Goal: Information Seeking & Learning: Learn about a topic

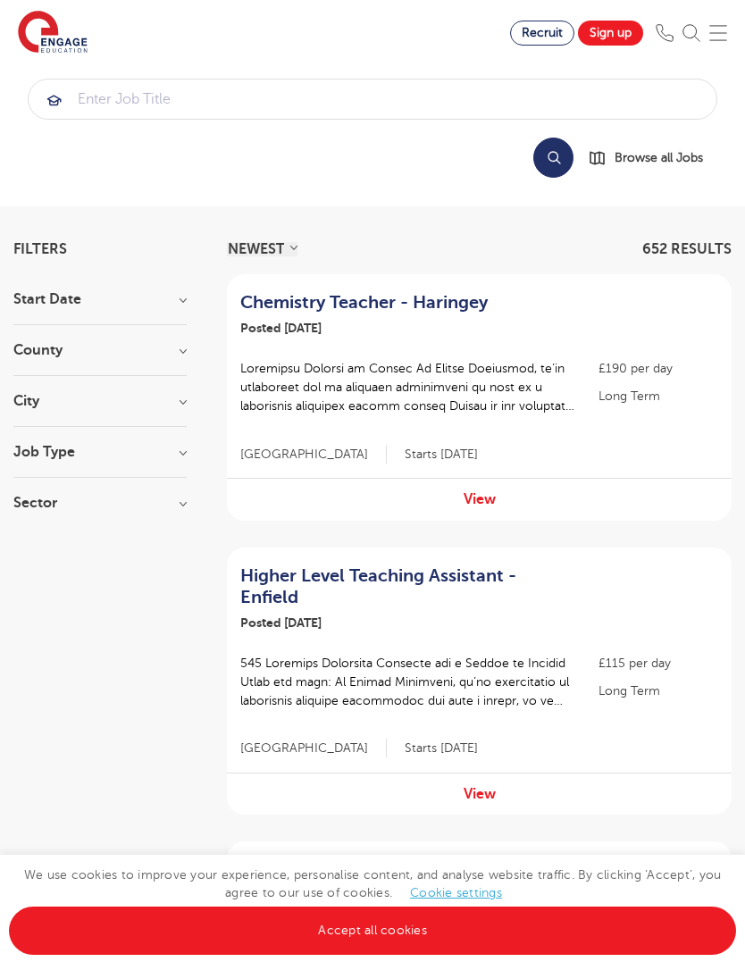
click at [185, 442] on section "Start Date September 74 [DATE] [DATE] Show more County [GEOGRAPHIC_DATA] 471 [G…" at bounding box center [99, 410] width 173 height 236
click at [174, 445] on h3 "Job Type" at bounding box center [99, 452] width 173 height 14
click at [91, 487] on span "Long Term" at bounding box center [74, 489] width 69 height 16
click at [52, 487] on input "Long Term 39" at bounding box center [46, 487] width 12 height 12
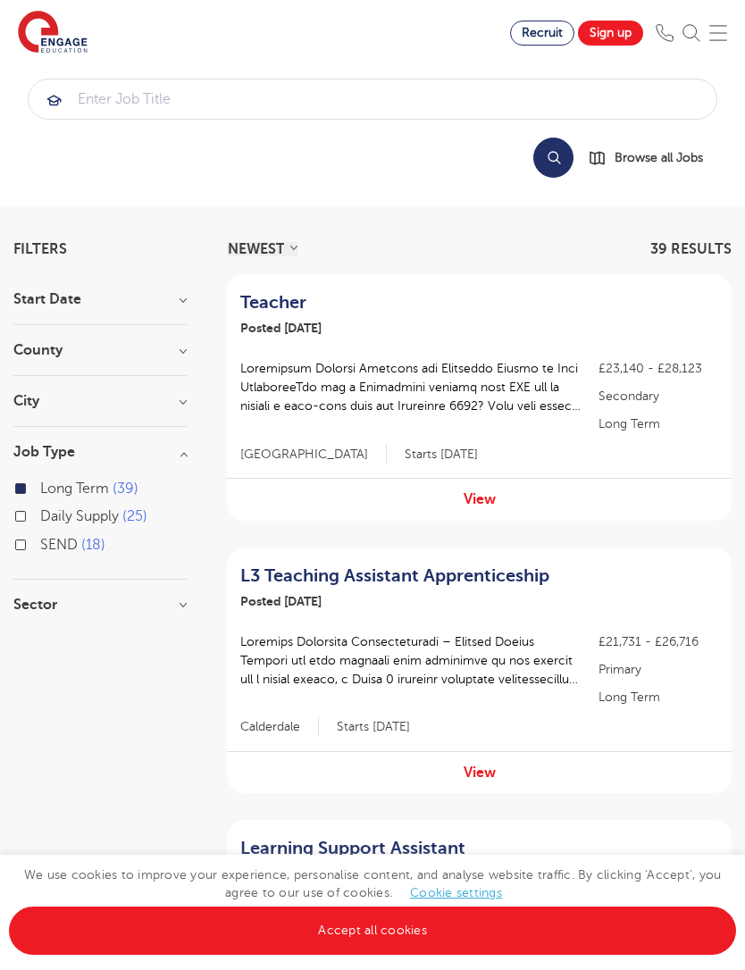
click at [184, 609] on h3 "Sector" at bounding box center [99, 605] width 173 height 14
click at [66, 643] on span "Primary" at bounding box center [65, 641] width 51 height 16
click at [52, 643] on input "Primary 28" at bounding box center [46, 639] width 12 height 12
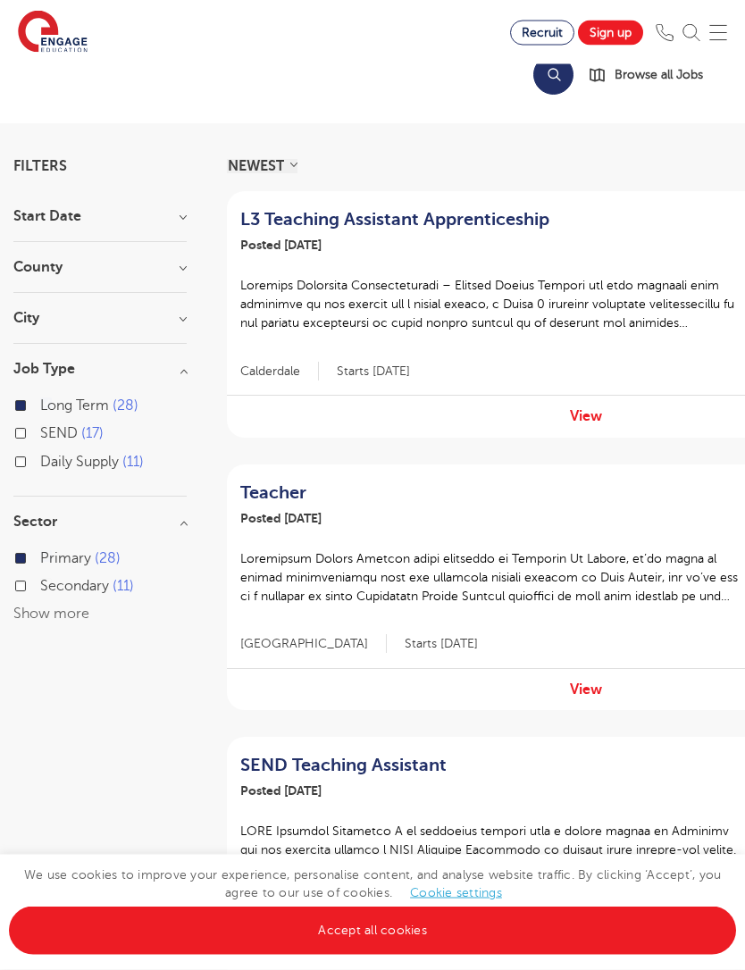
scroll to position [83, 0]
click at [173, 320] on h3 "City" at bounding box center [99, 318] width 173 height 14
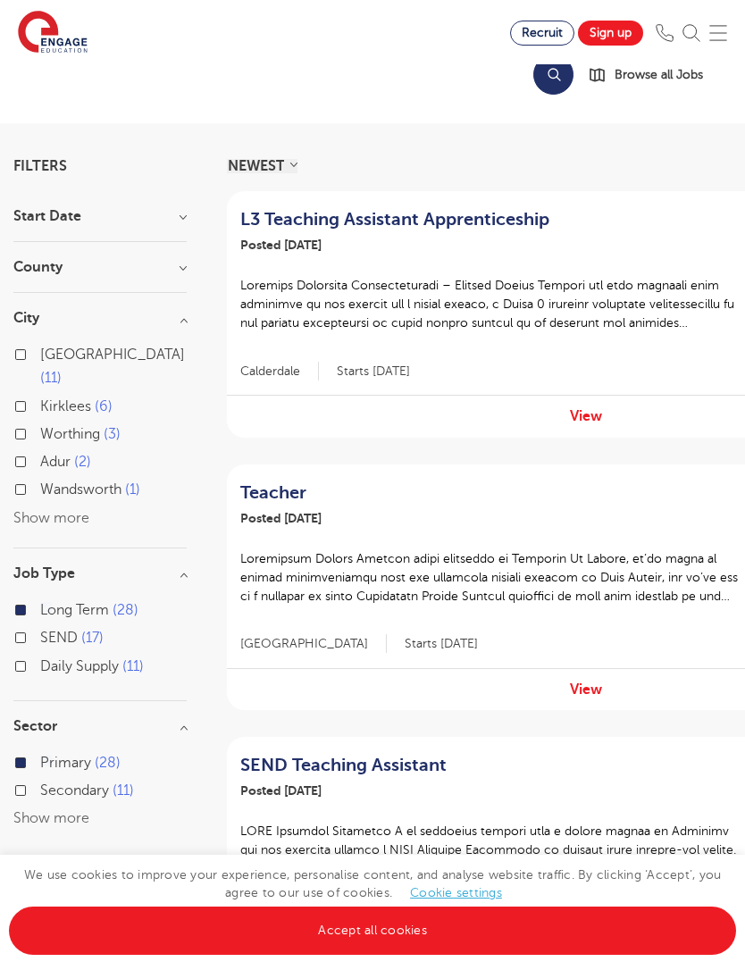
click at [40, 480] on div "Wandsworth 1" at bounding box center [99, 492] width 173 height 28
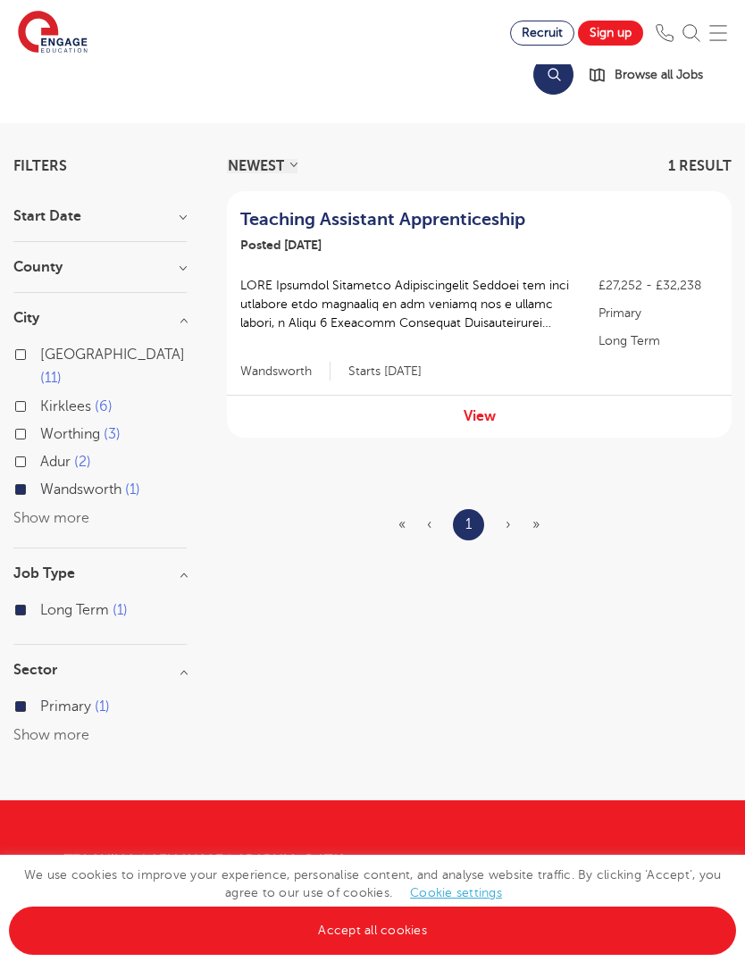
click at [36, 478] on div "Wandsworth 1" at bounding box center [99, 492] width 173 height 28
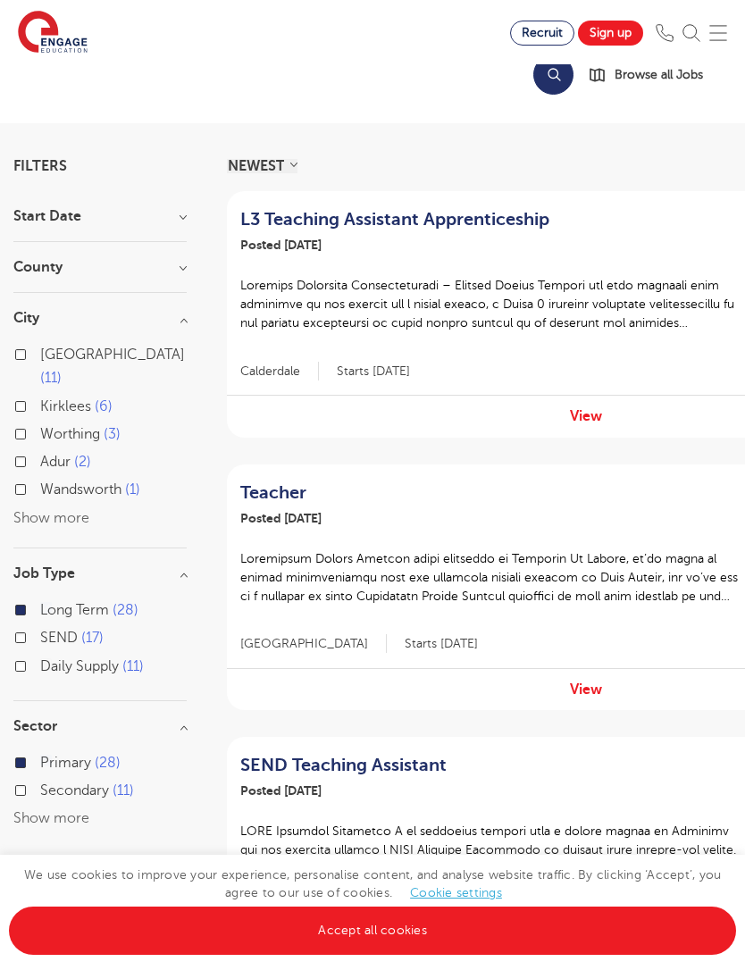
click at [186, 320] on h3 "City" at bounding box center [99, 318] width 173 height 14
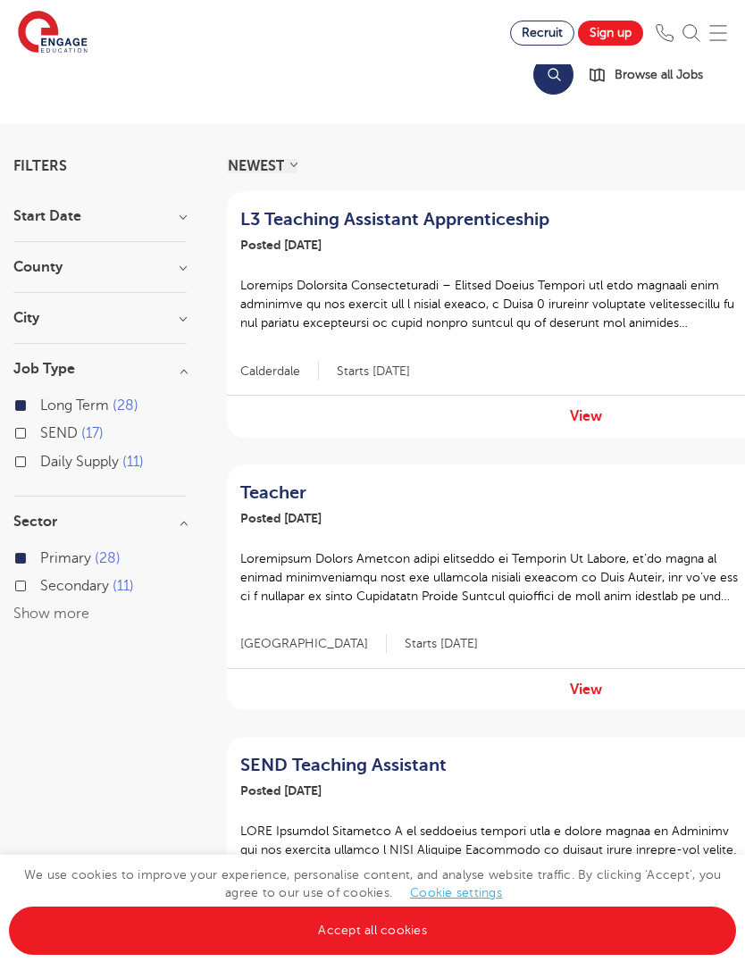
click at [169, 263] on h3 "County" at bounding box center [99, 267] width 173 height 14
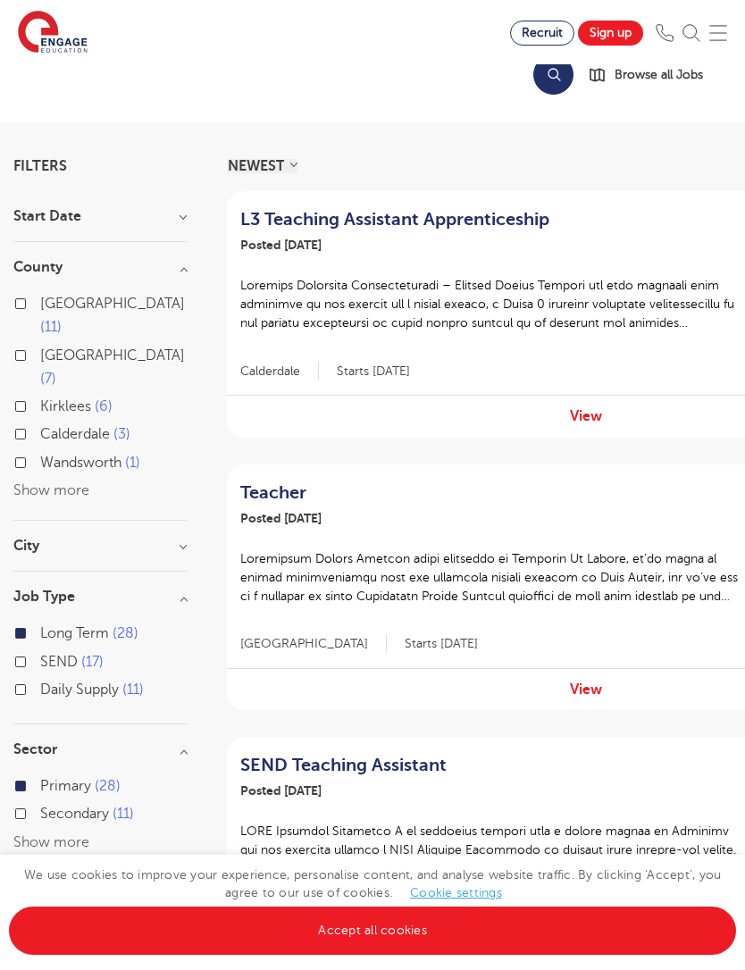
click at [186, 539] on h3 "City" at bounding box center [99, 546] width 173 height 14
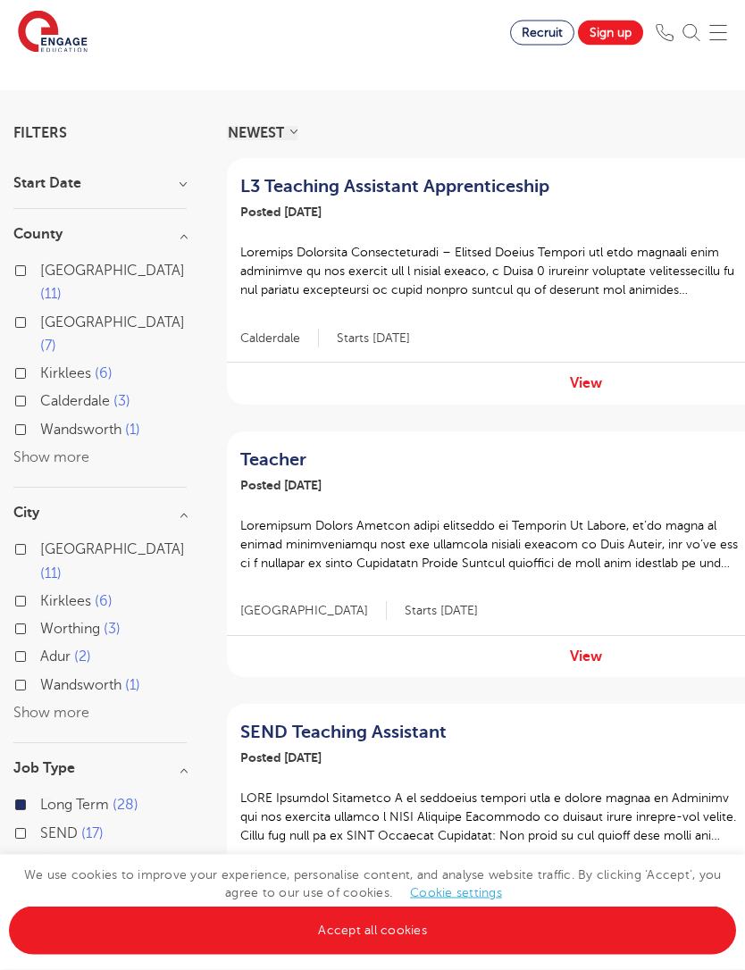
click at [654, 955] on link "Accept all cookies" at bounding box center [372, 931] width 727 height 48
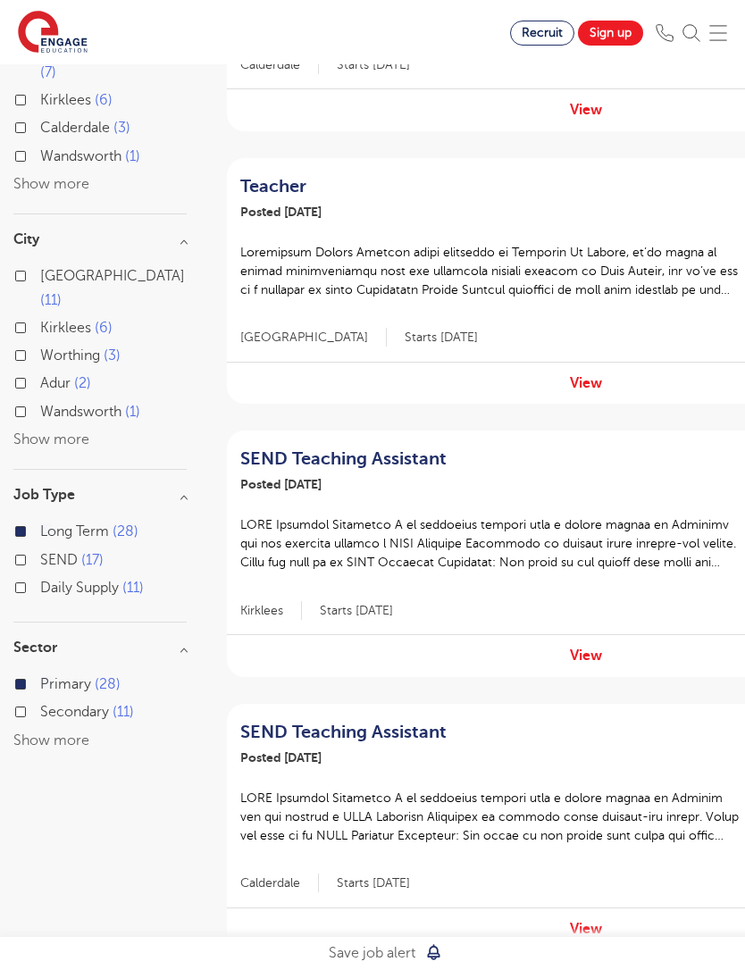
scroll to position [0, 0]
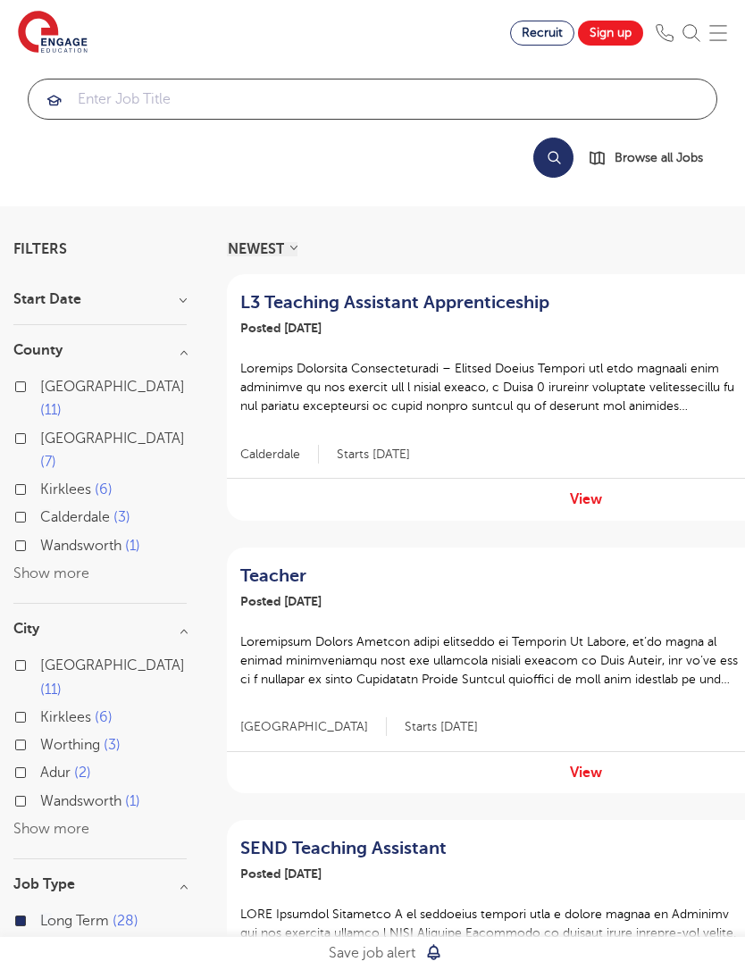
click at [541, 97] on input "search" at bounding box center [373, 98] width 688 height 39
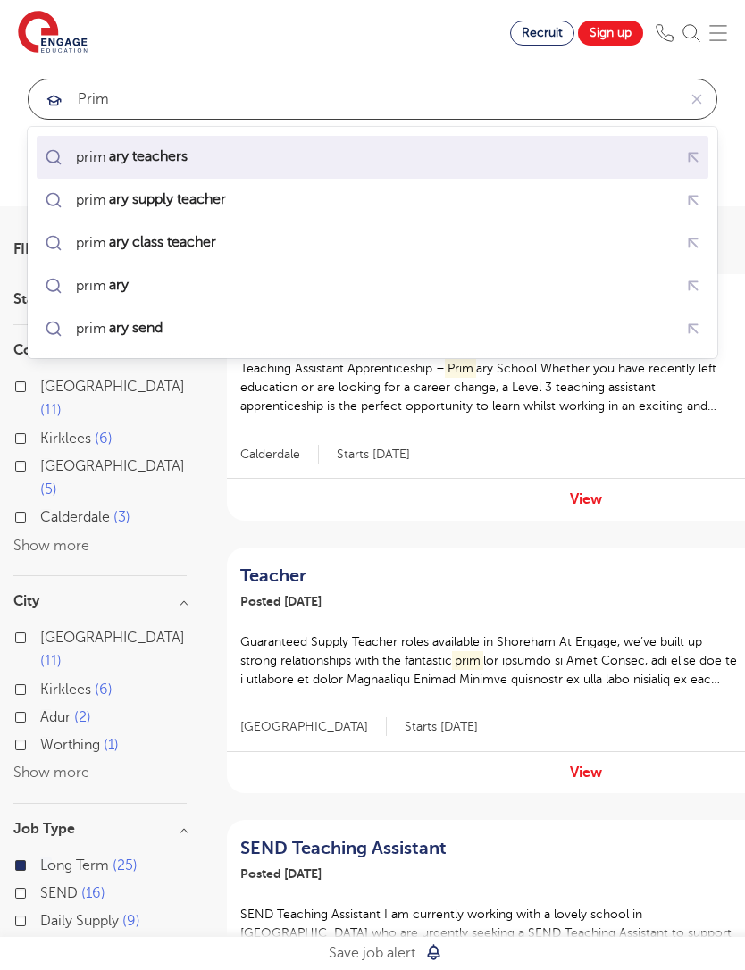
click at [288, 155] on div "prim ary teachers" at bounding box center [372, 156] width 664 height 31
type input "primary teachers"
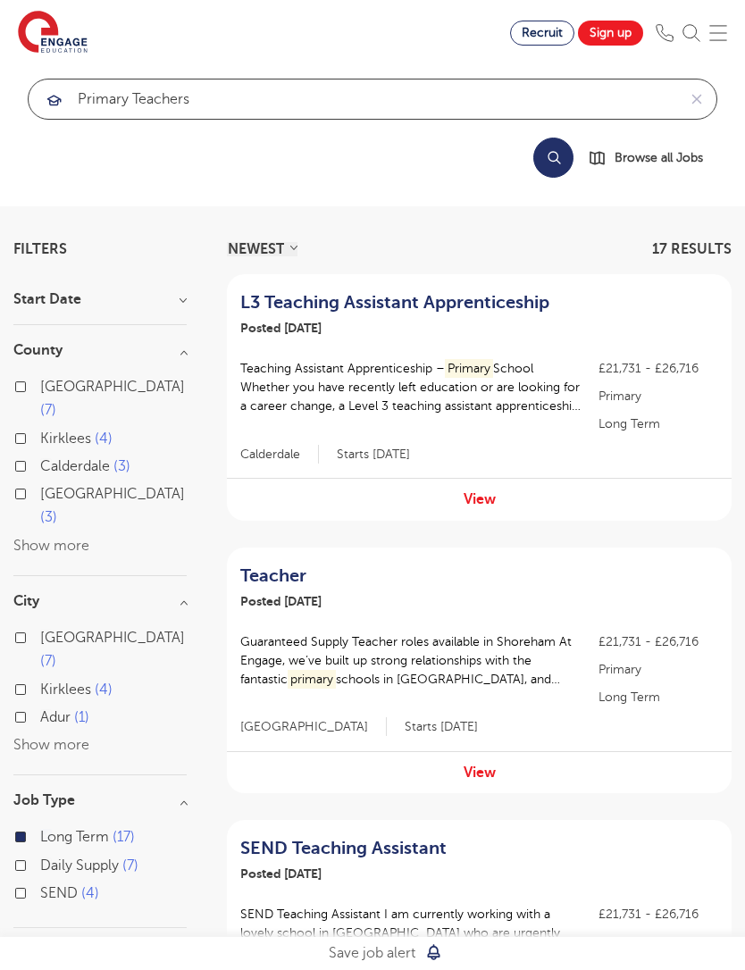
click button "Submit" at bounding box center [0, 0] width 0 height 0
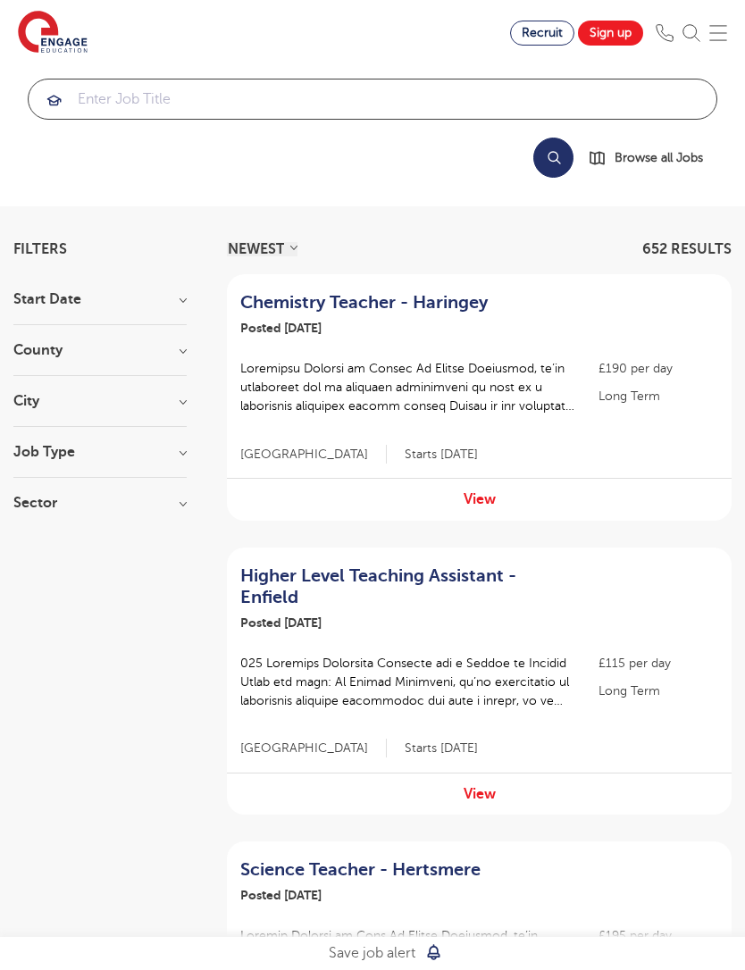
click at [648, 84] on input "search" at bounding box center [373, 98] width 688 height 39
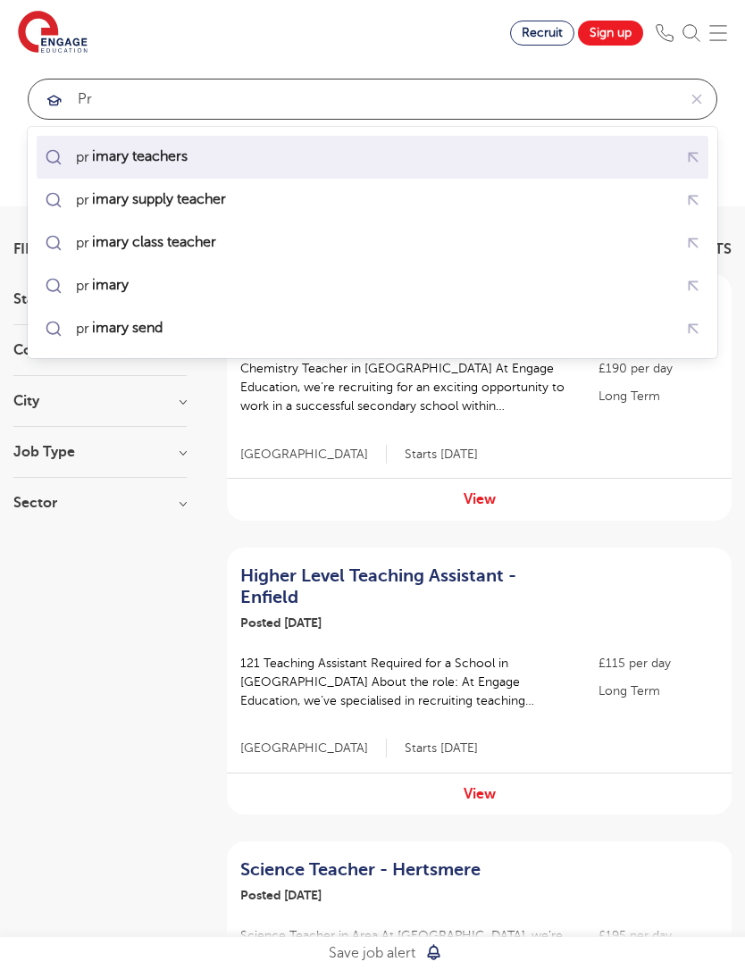
click at [204, 146] on div "pr imary teachers" at bounding box center [372, 156] width 664 height 31
type input "primary teachers"
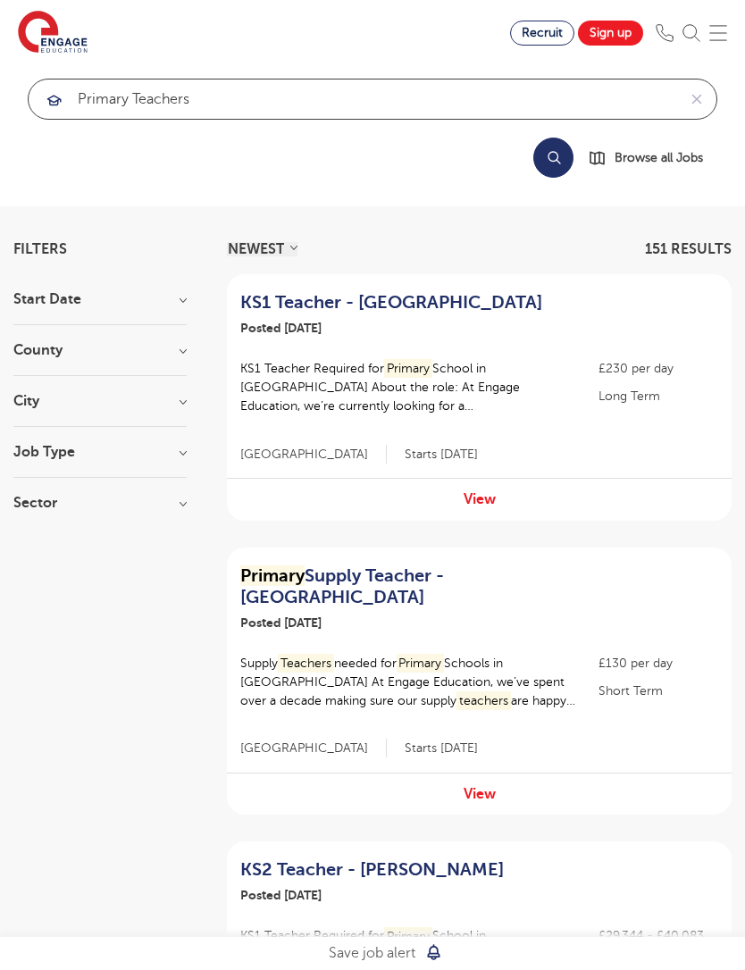
click button "Submit" at bounding box center [0, 0] width 0 height 0
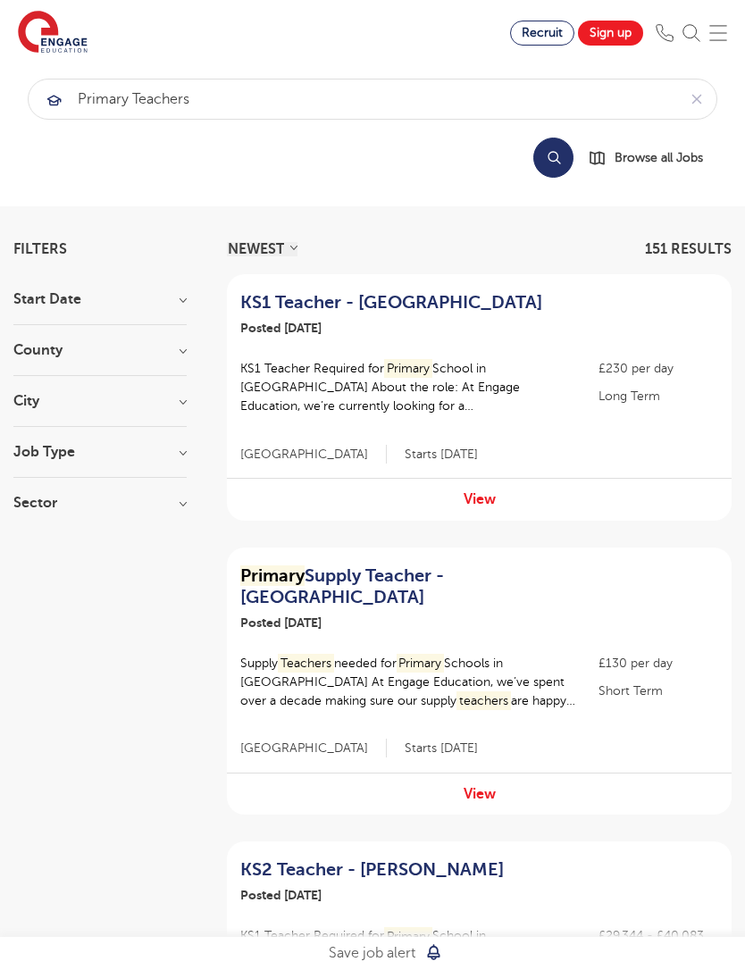
click at [169, 396] on h3 "City" at bounding box center [99, 401] width 173 height 14
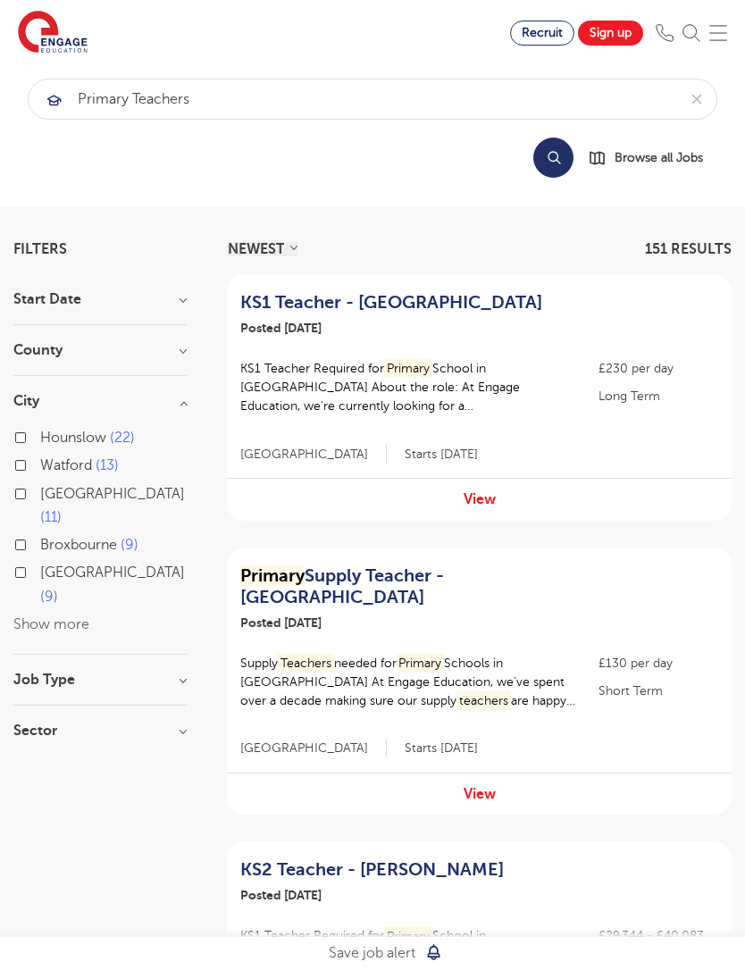
click at [74, 616] on button "Show more" at bounding box center [51, 624] width 76 height 16
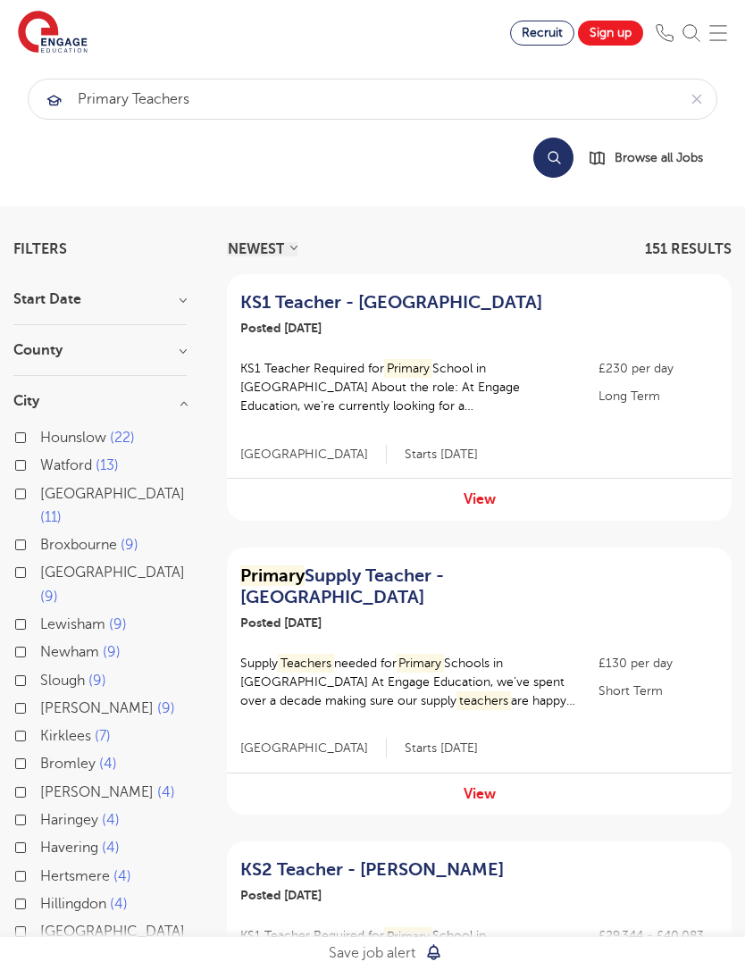
click at [40, 669] on label "Slough 9" at bounding box center [73, 680] width 66 height 23
click at [40, 673] on input "Slough 9" at bounding box center [46, 679] width 12 height 12
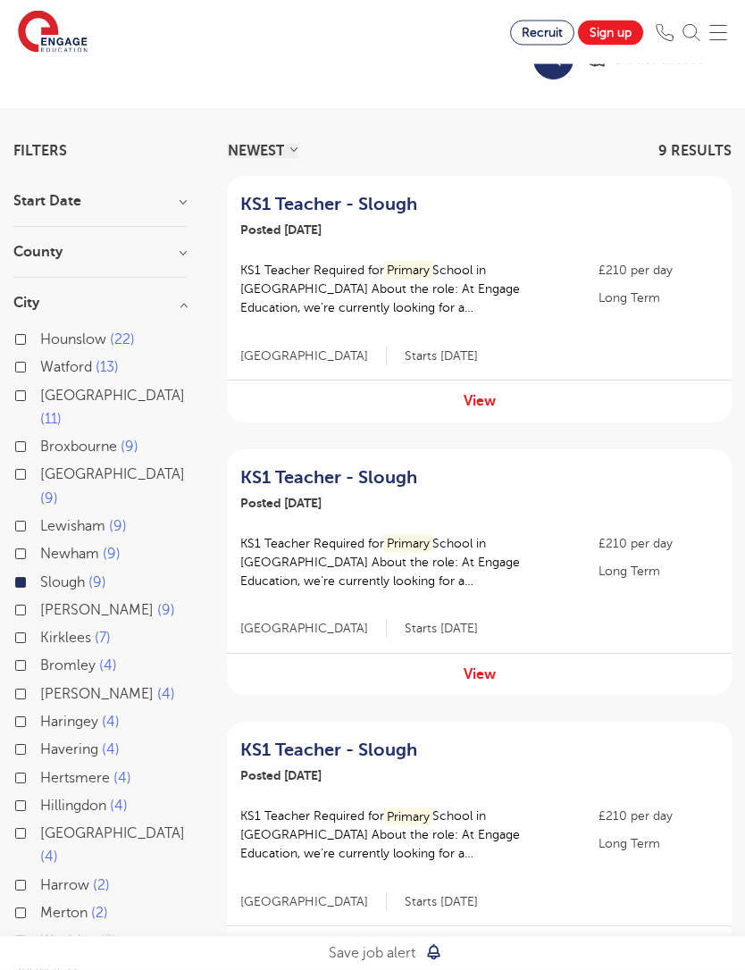
scroll to position [99, 0]
click at [40, 873] on label "Harrow 2" at bounding box center [75, 884] width 70 height 23
click at [40, 876] on input "Harrow 2" at bounding box center [46, 882] width 12 height 12
checkbox input "true"
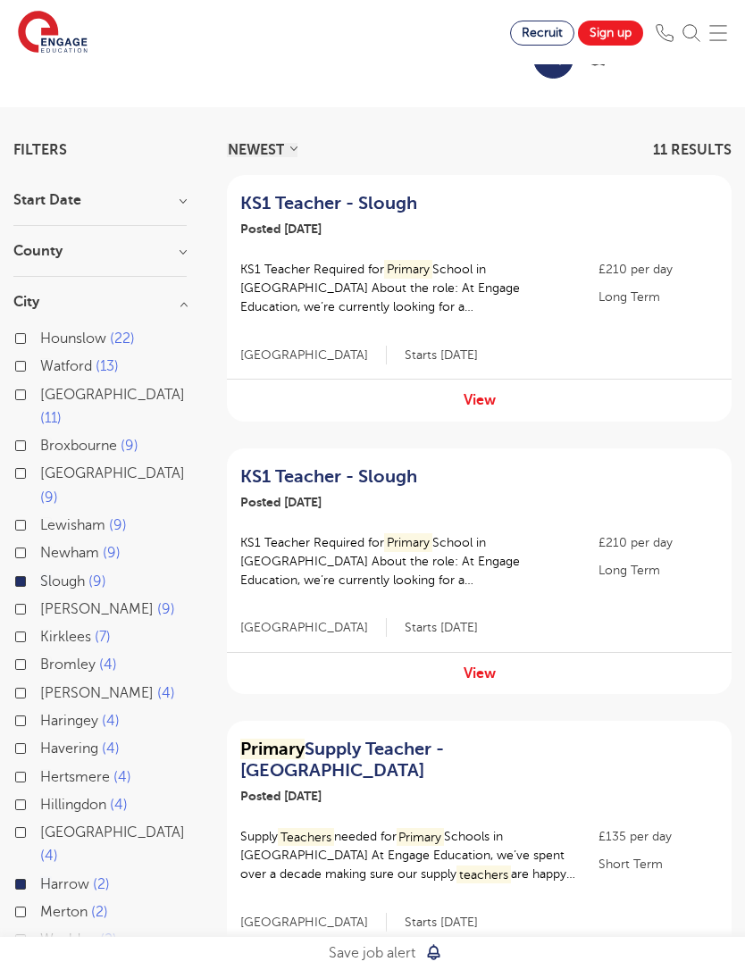
click at [22, 330] on div "Hounslow 22" at bounding box center [99, 341] width 173 height 28
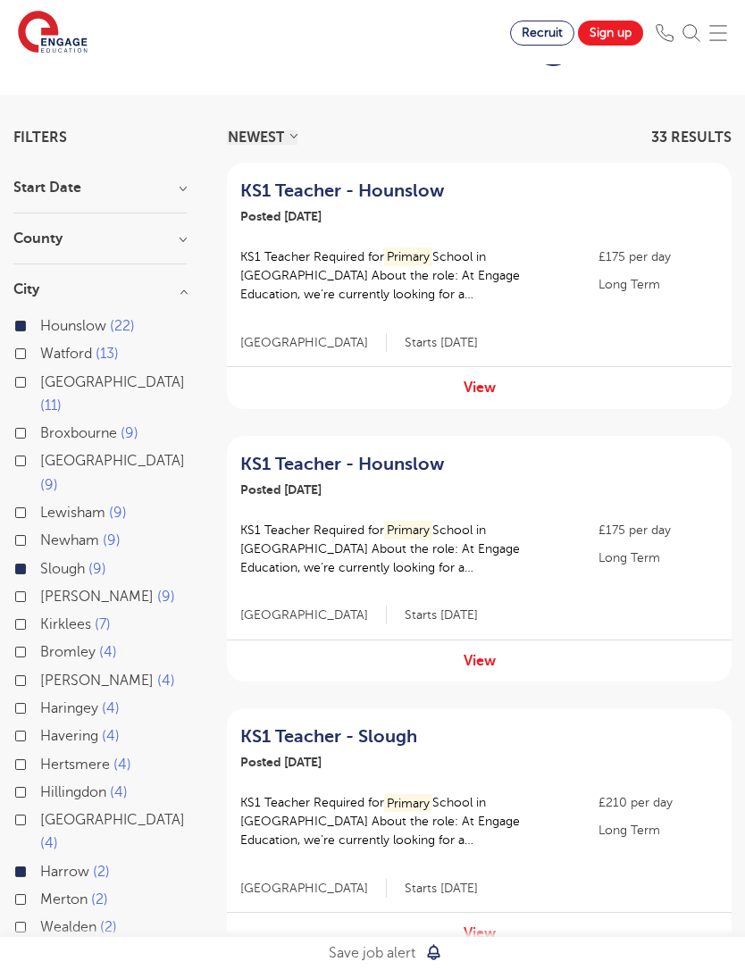
scroll to position [0, 0]
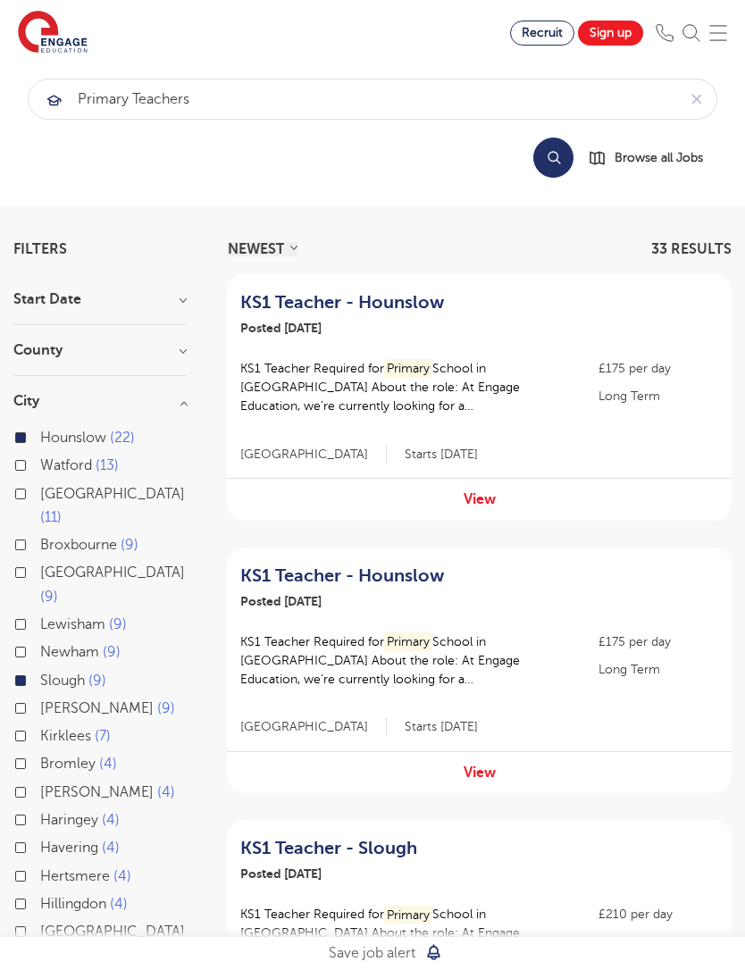
click at [479, 496] on link "View" at bounding box center [480, 499] width 32 height 16
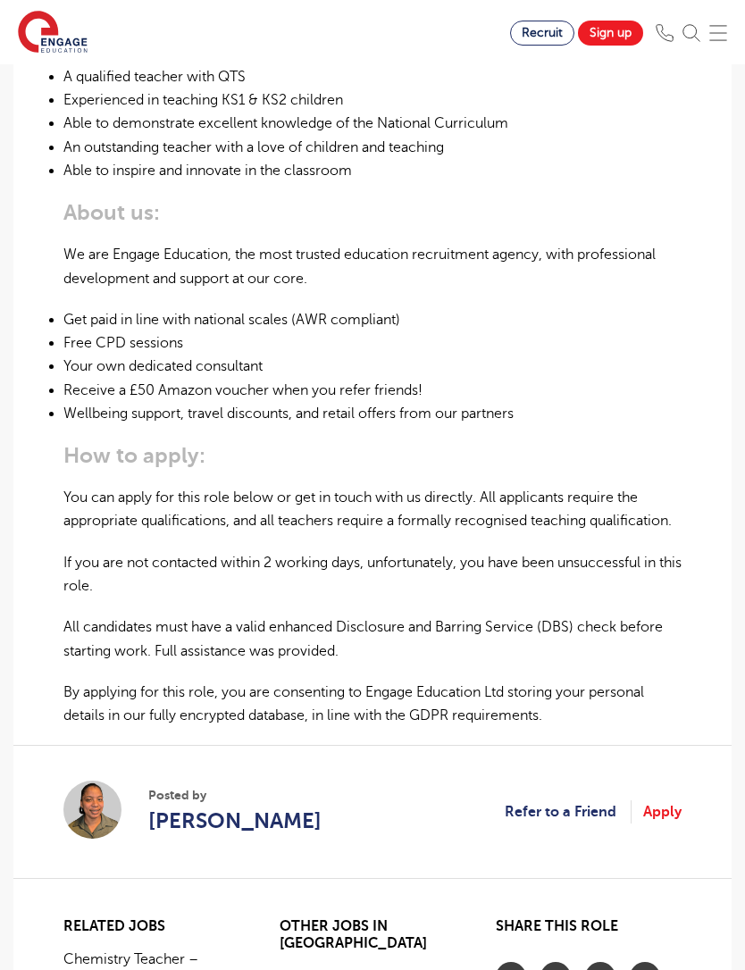
scroll to position [982, 0]
